Goal: Information Seeking & Learning: Learn about a topic

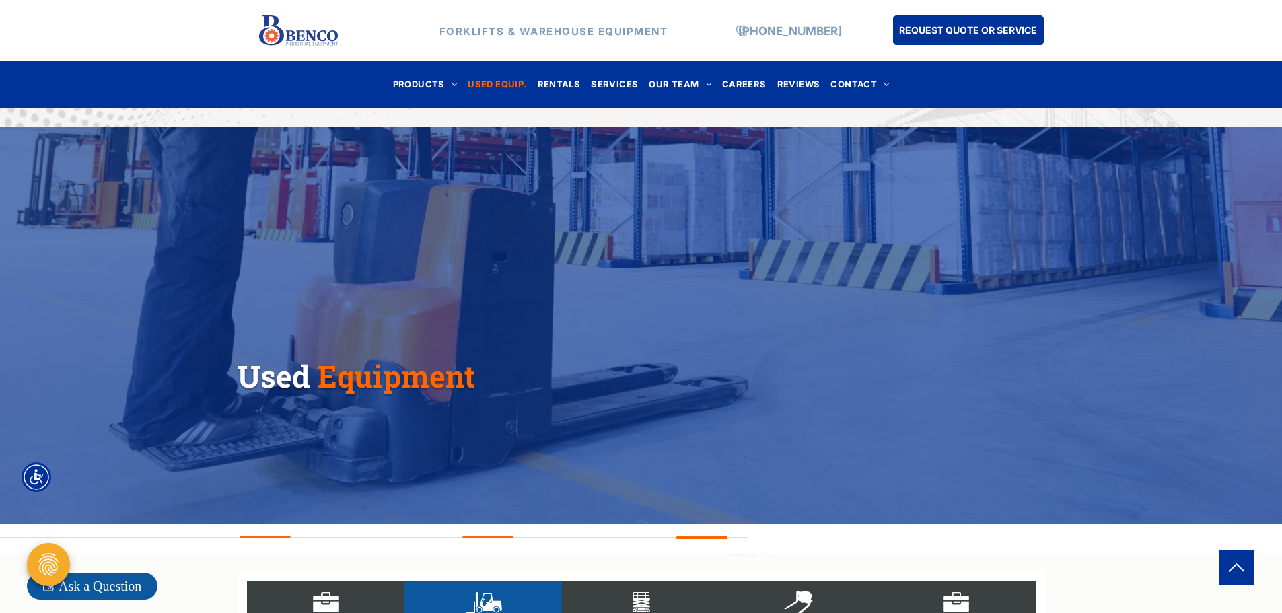
select select "****"
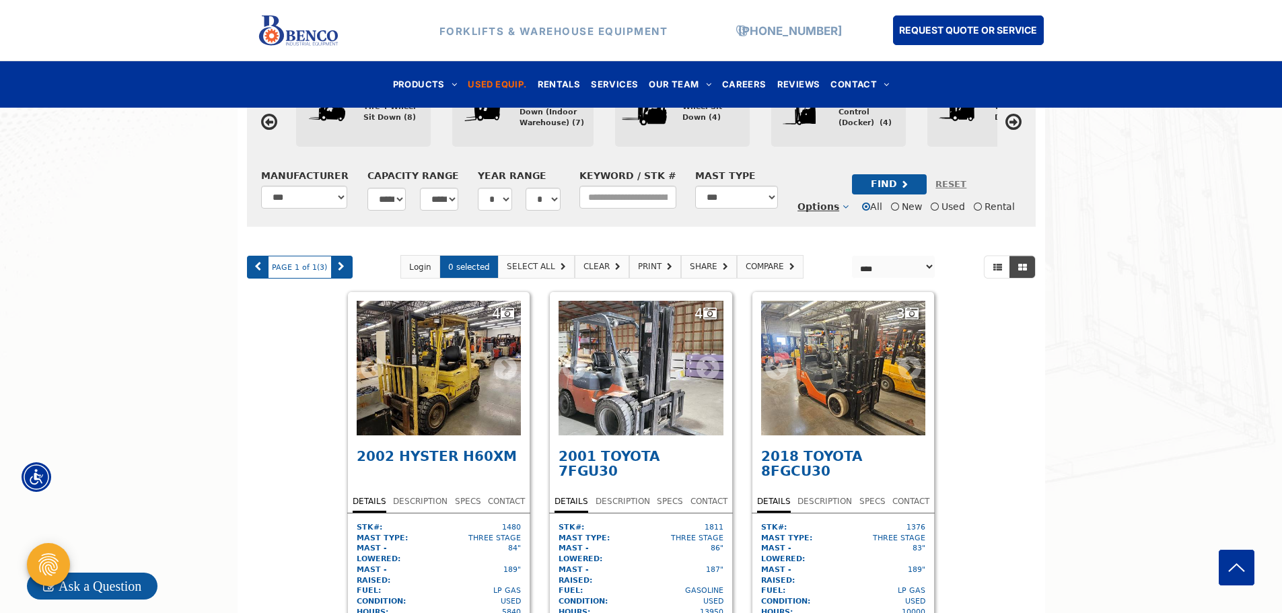
scroll to position [596, 0]
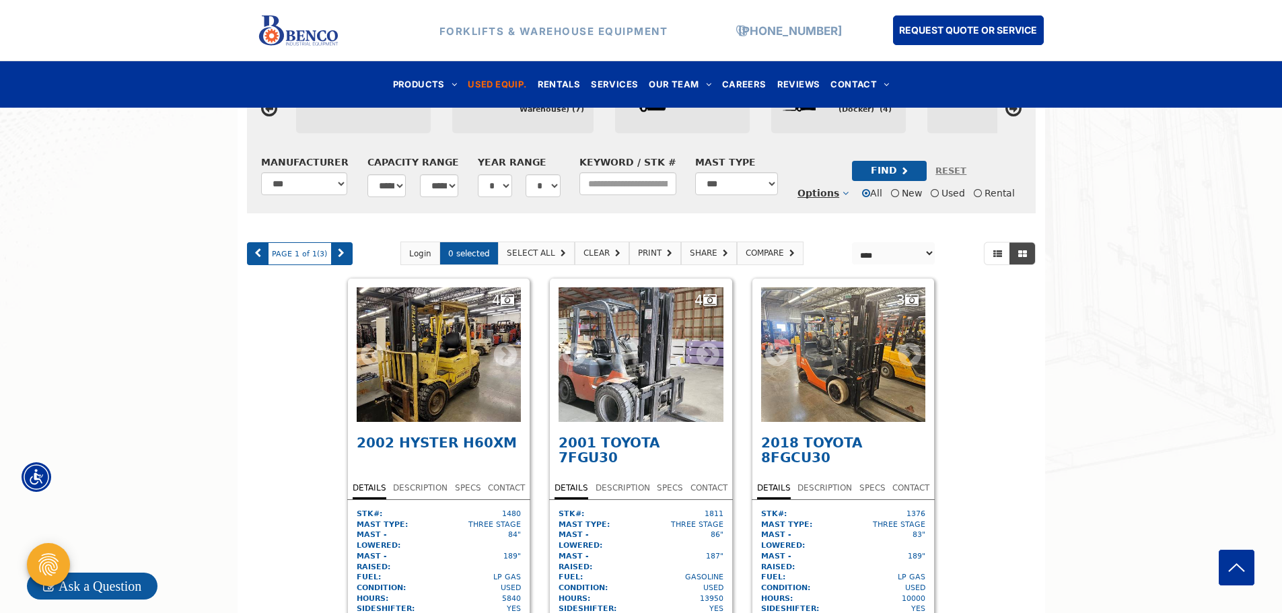
click at [647, 363] on div "4" at bounding box center [641, 354] width 165 height 135
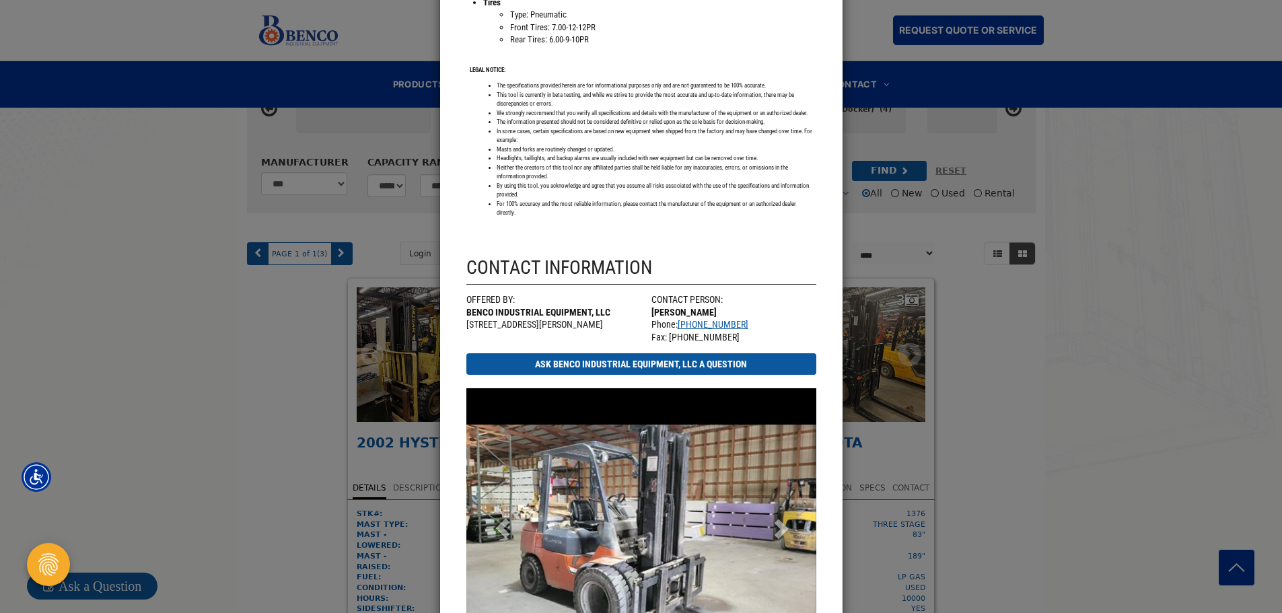
scroll to position [1211, 0]
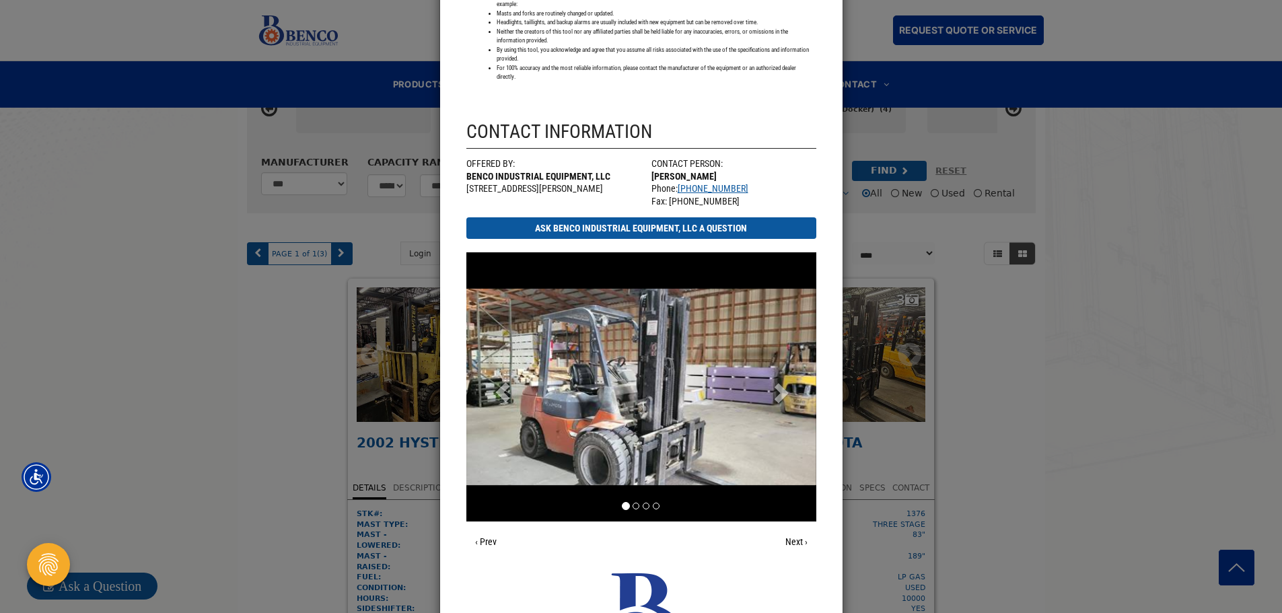
click at [633, 507] on li at bounding box center [636, 506] width 7 height 7
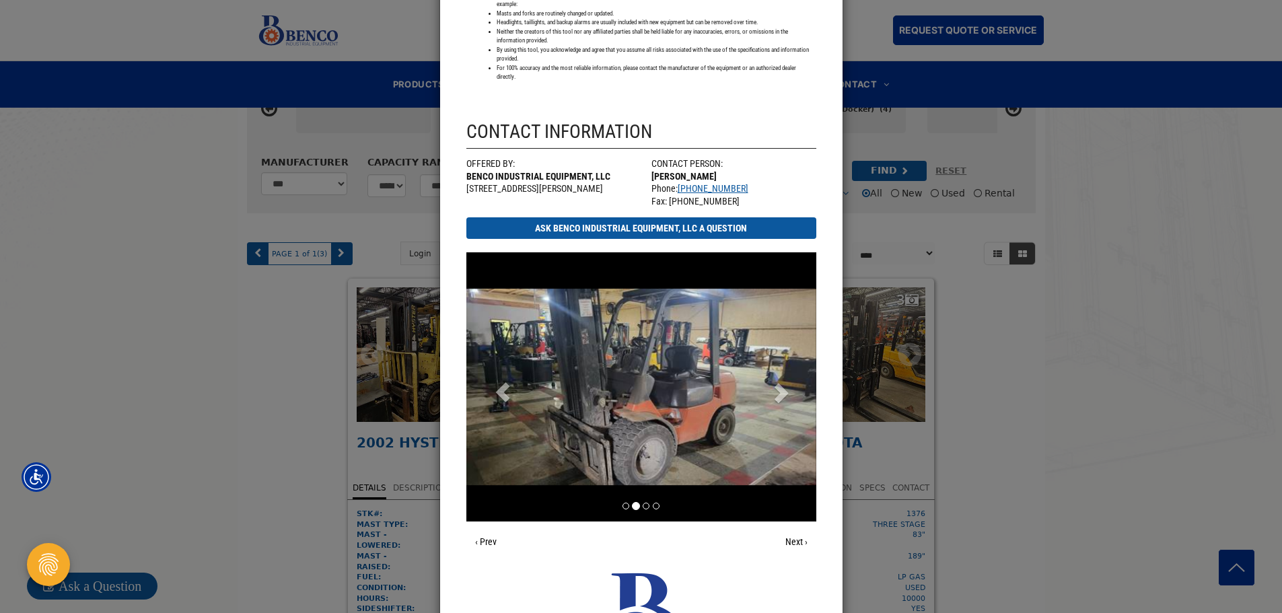
click at [643, 507] on li at bounding box center [646, 506] width 7 height 7
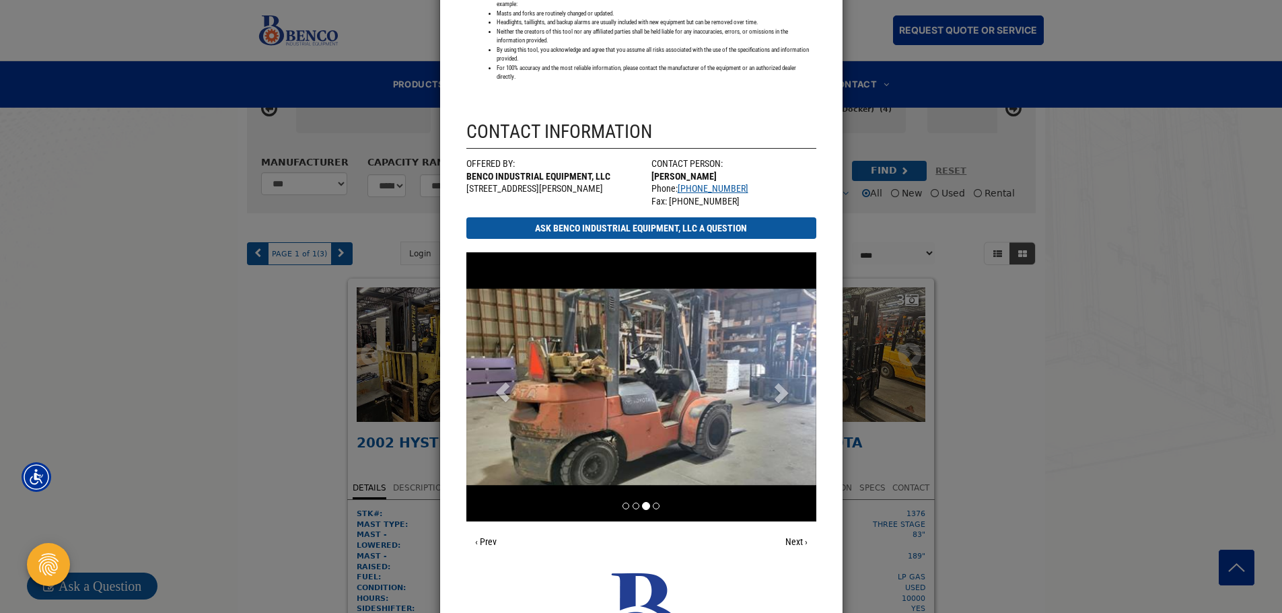
click at [653, 505] on li at bounding box center [656, 506] width 7 height 7
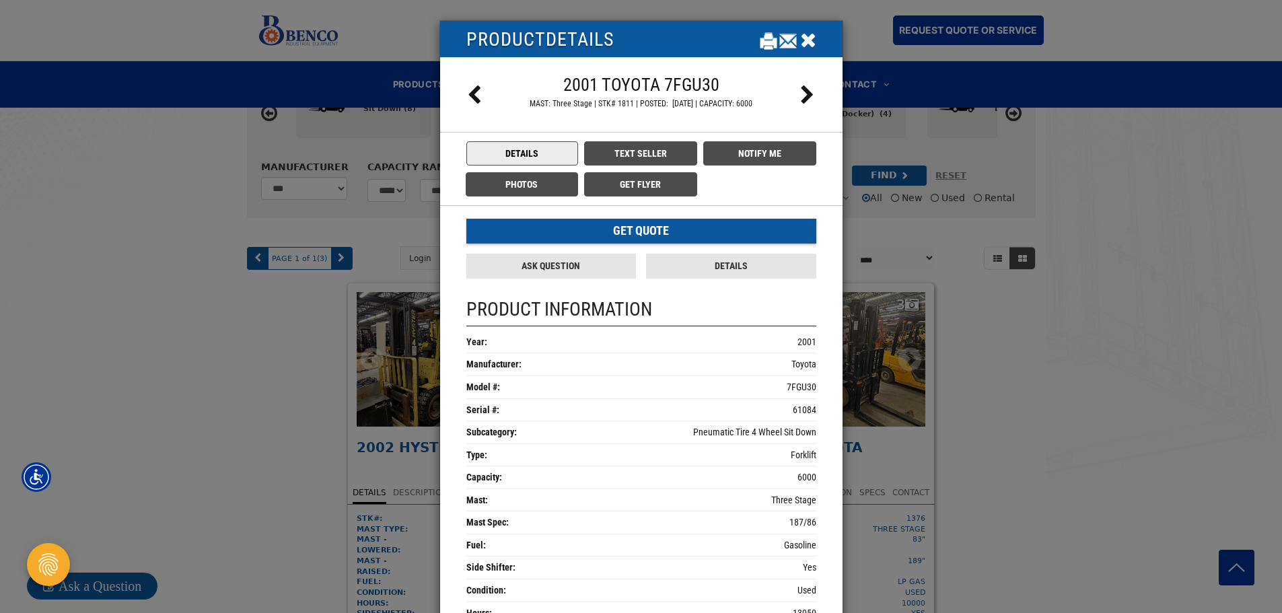
scroll to position [259, 0]
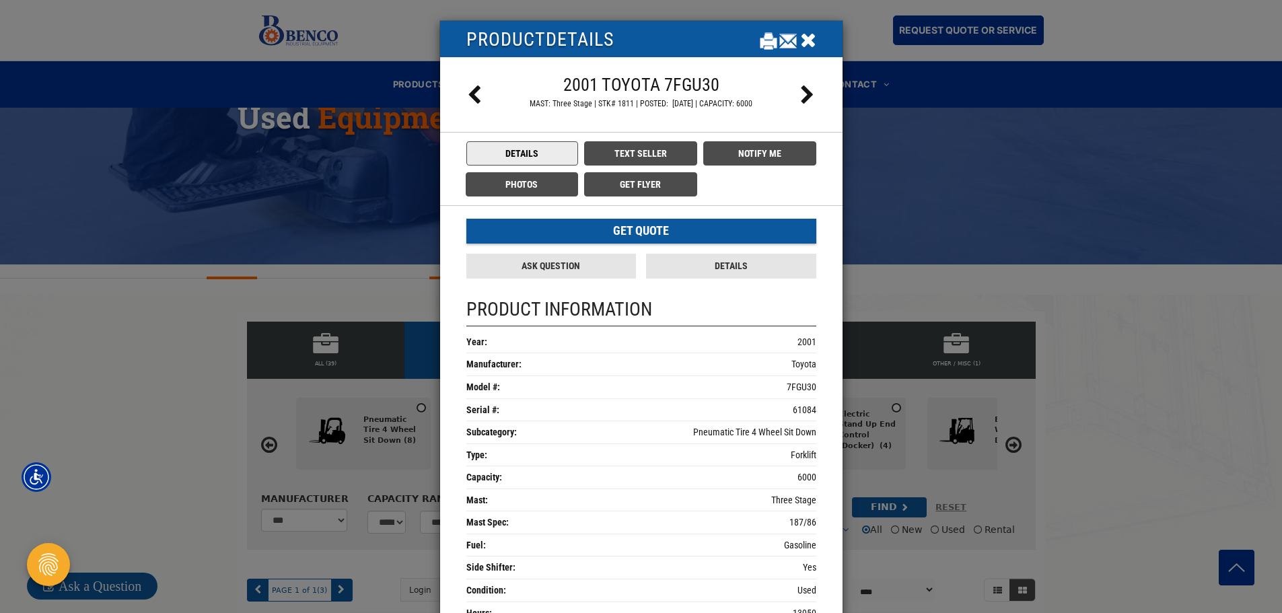
click at [801, 95] on icon at bounding box center [807, 95] width 15 height 20
click at [467, 95] on icon at bounding box center [474, 95] width 15 height 20
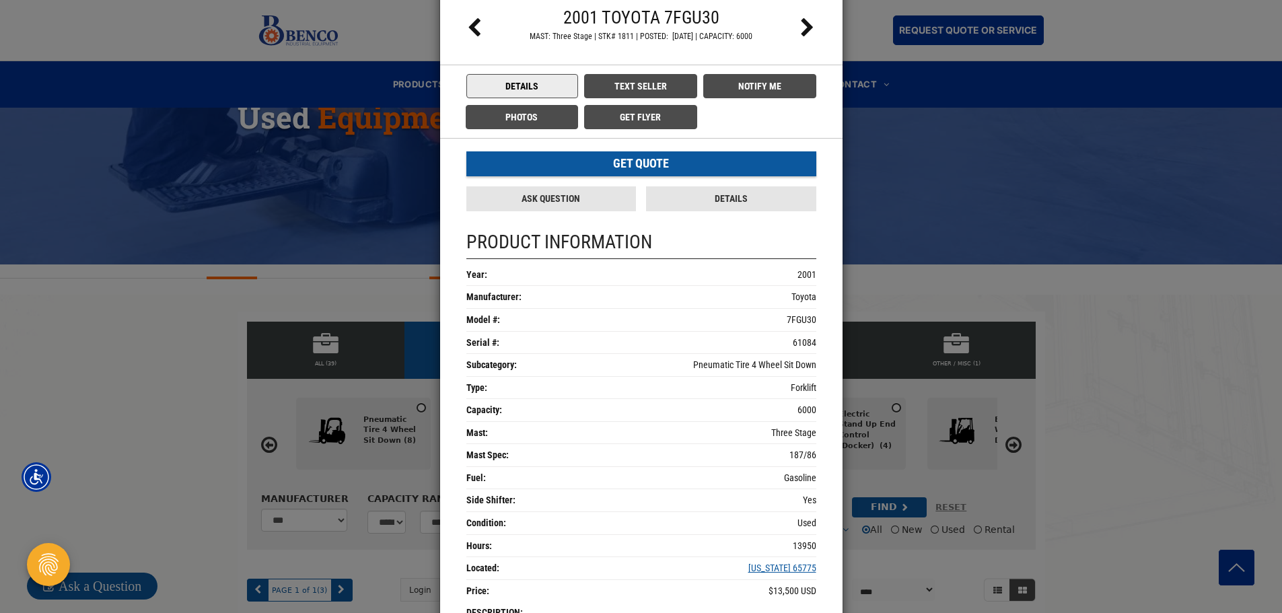
scroll to position [0, 0]
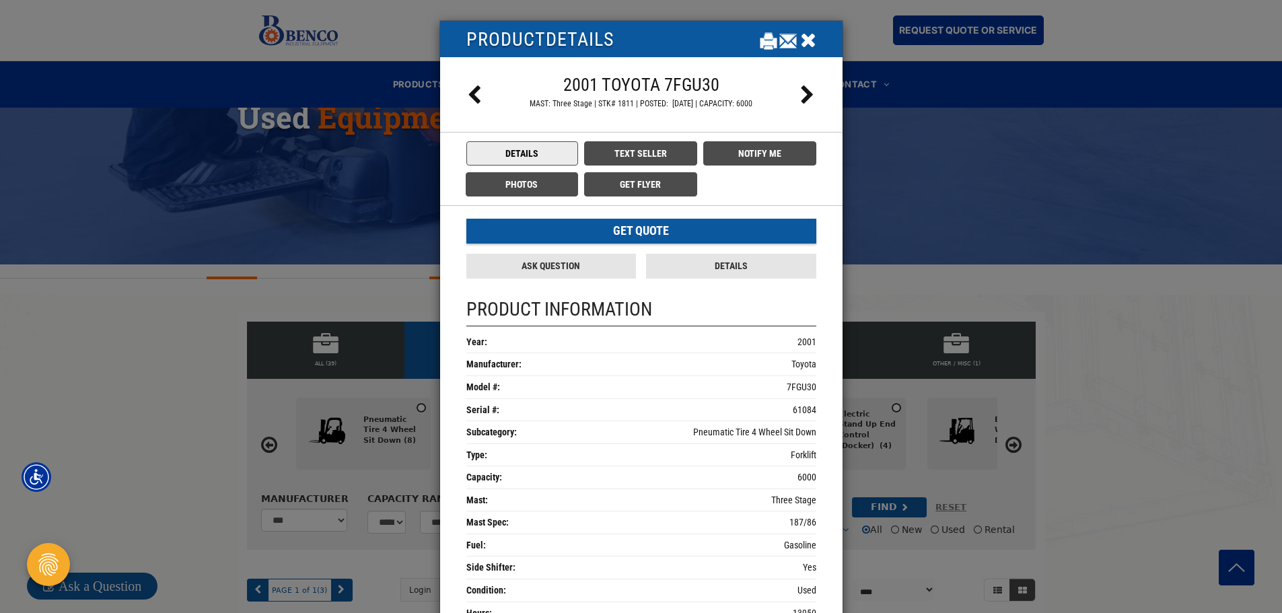
click at [801, 39] on icon "Close" at bounding box center [808, 40] width 16 height 20
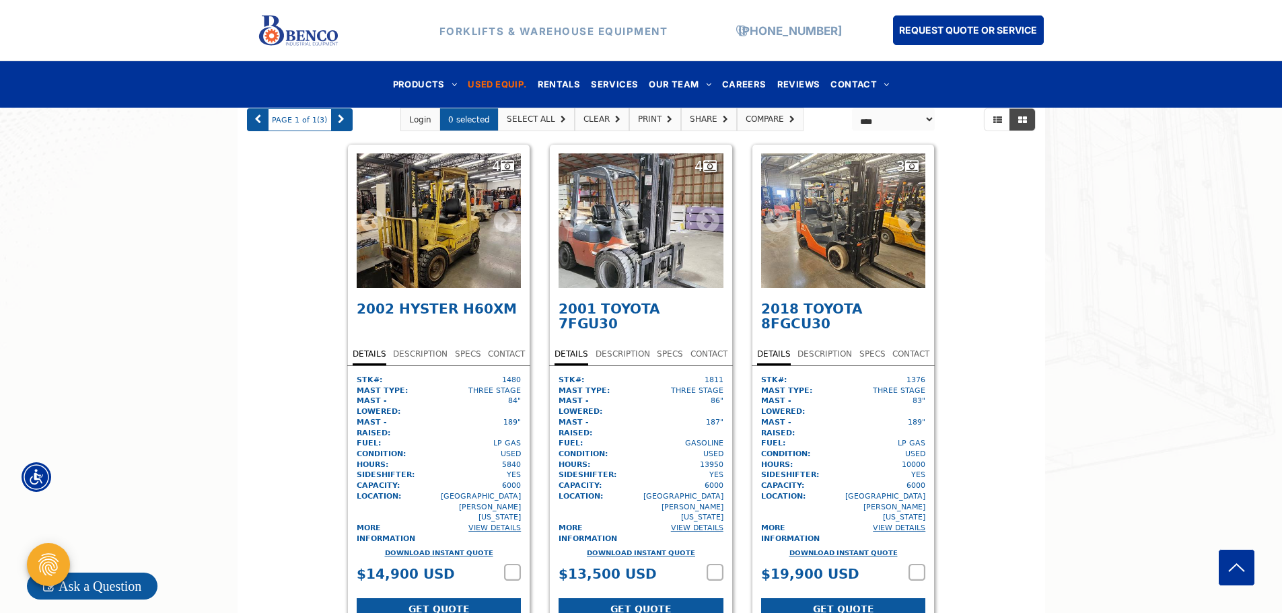
scroll to position [730, 0]
click at [466, 250] on div "4" at bounding box center [439, 220] width 165 height 135
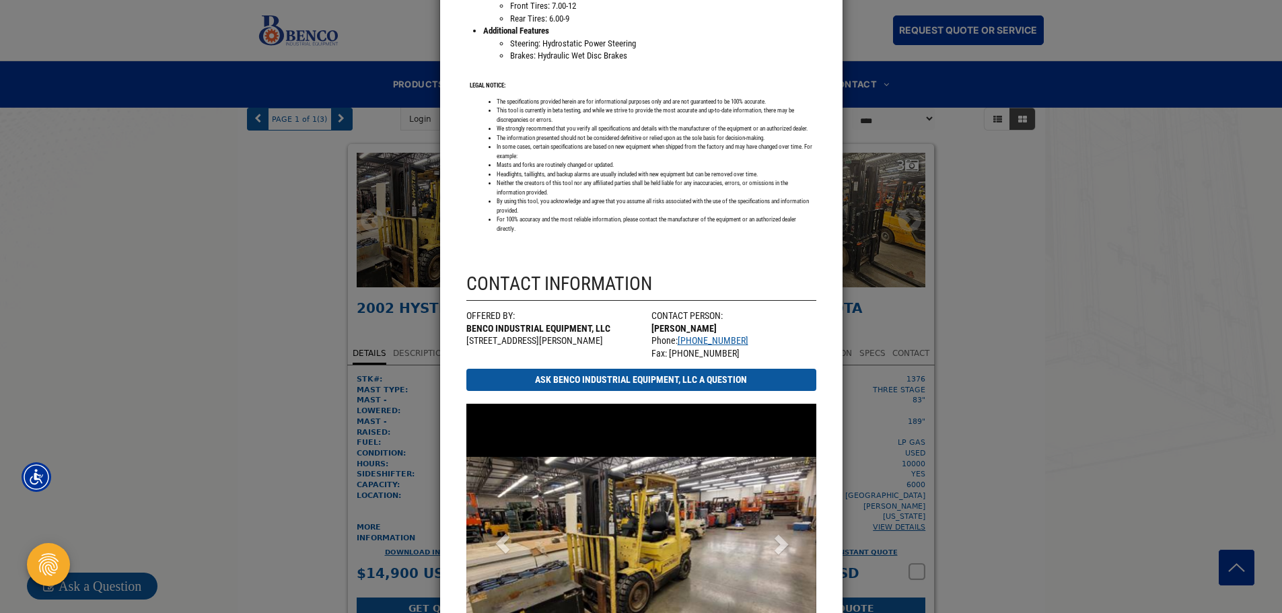
scroll to position [1279, 0]
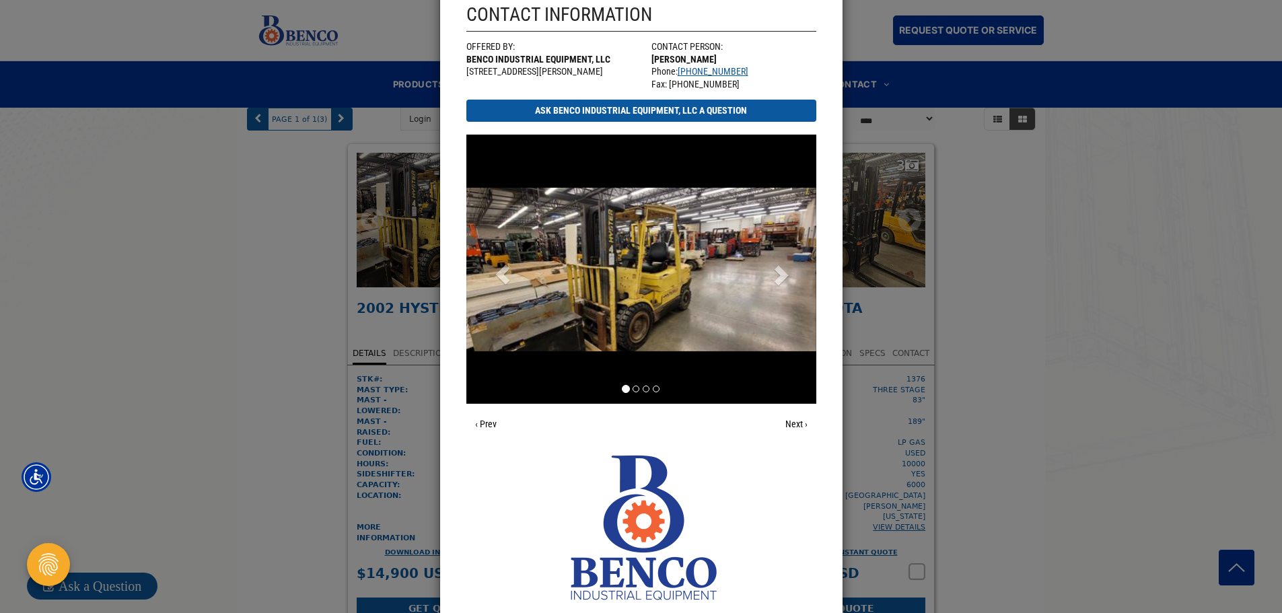
click at [633, 391] on li at bounding box center [636, 389] width 7 height 7
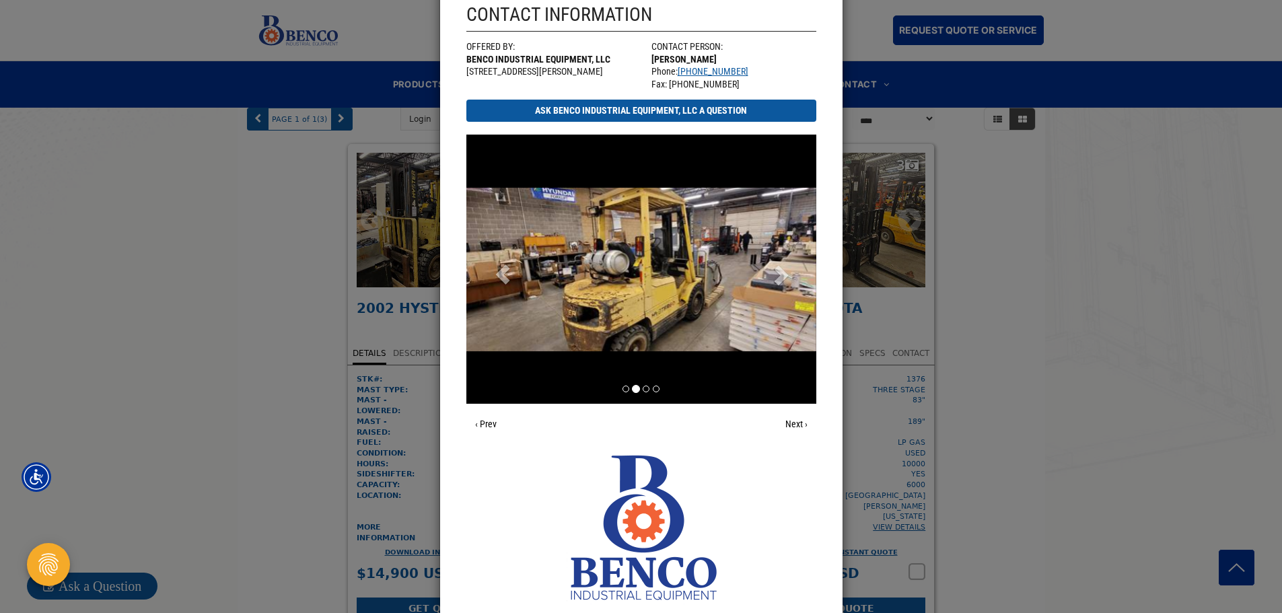
click at [777, 278] on span at bounding box center [780, 272] width 20 height 20
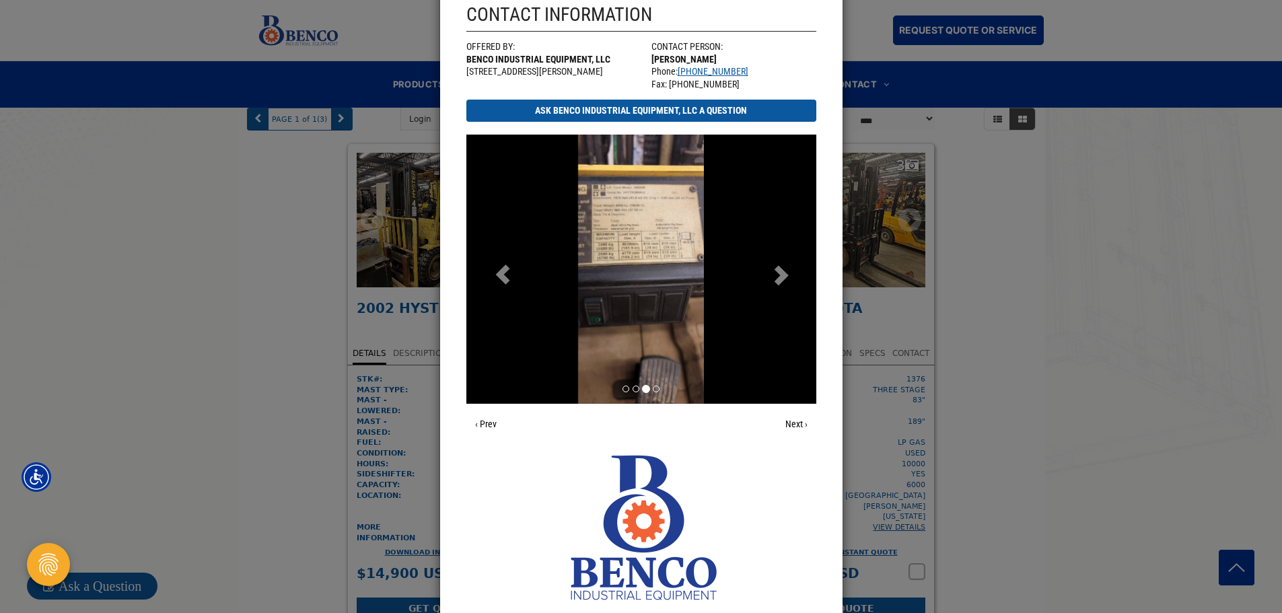
click at [777, 277] on span at bounding box center [780, 272] width 20 height 20
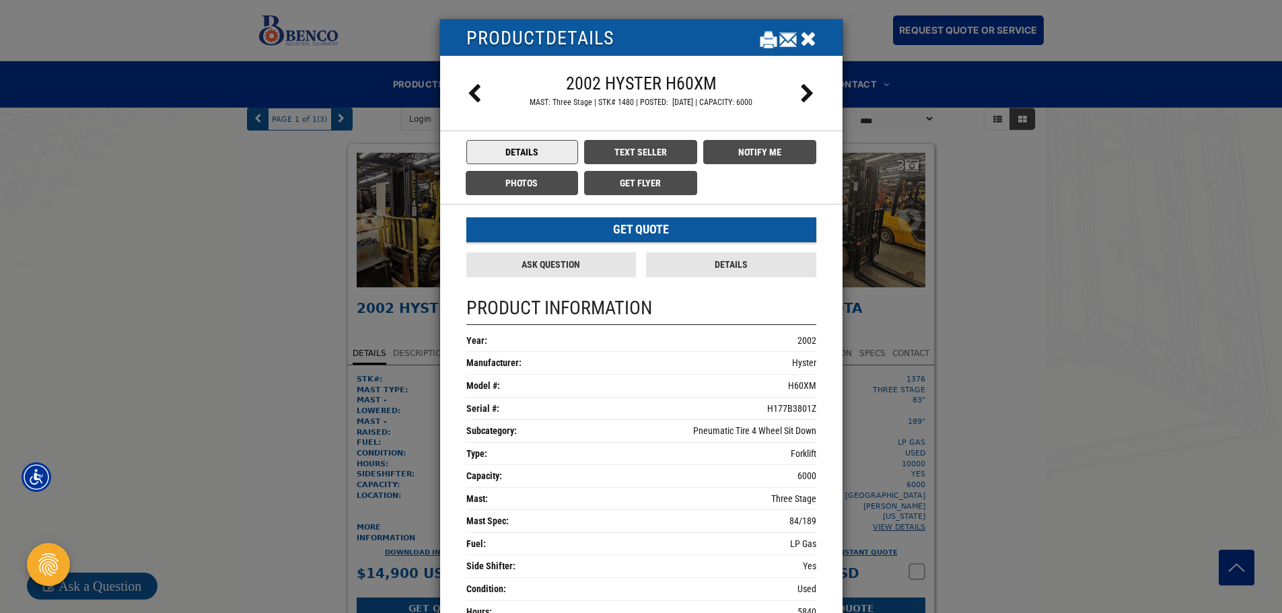
scroll to position [0, 0]
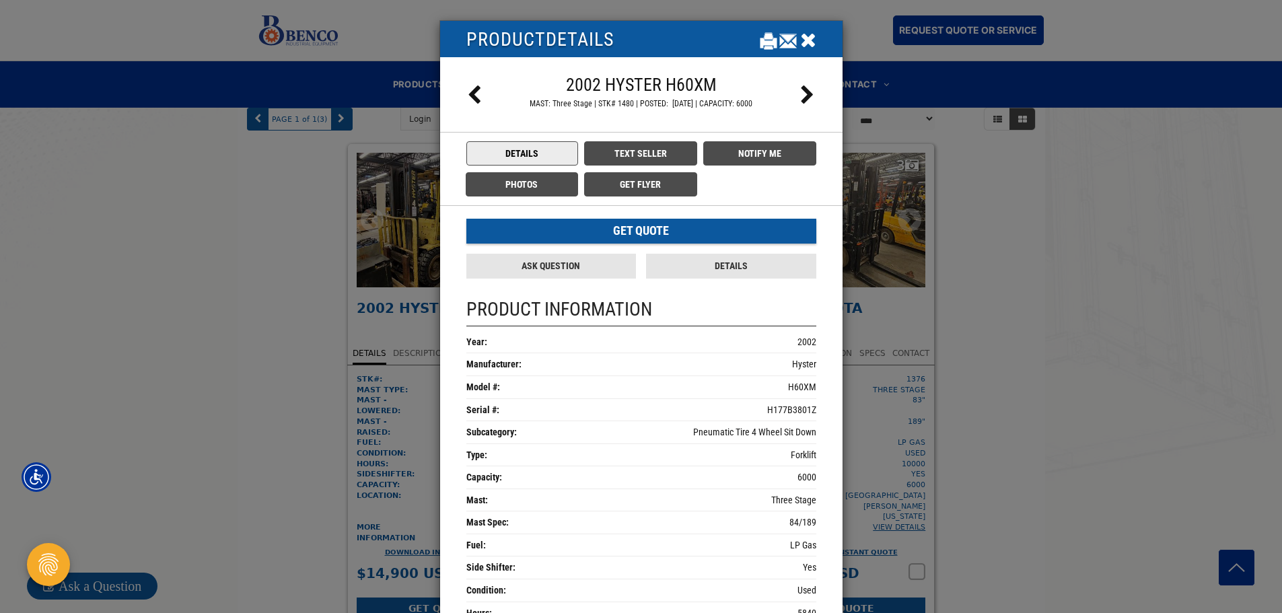
click at [804, 39] on icon "Close" at bounding box center [808, 40] width 16 height 20
